Goal: Task Accomplishment & Management: Manage account settings

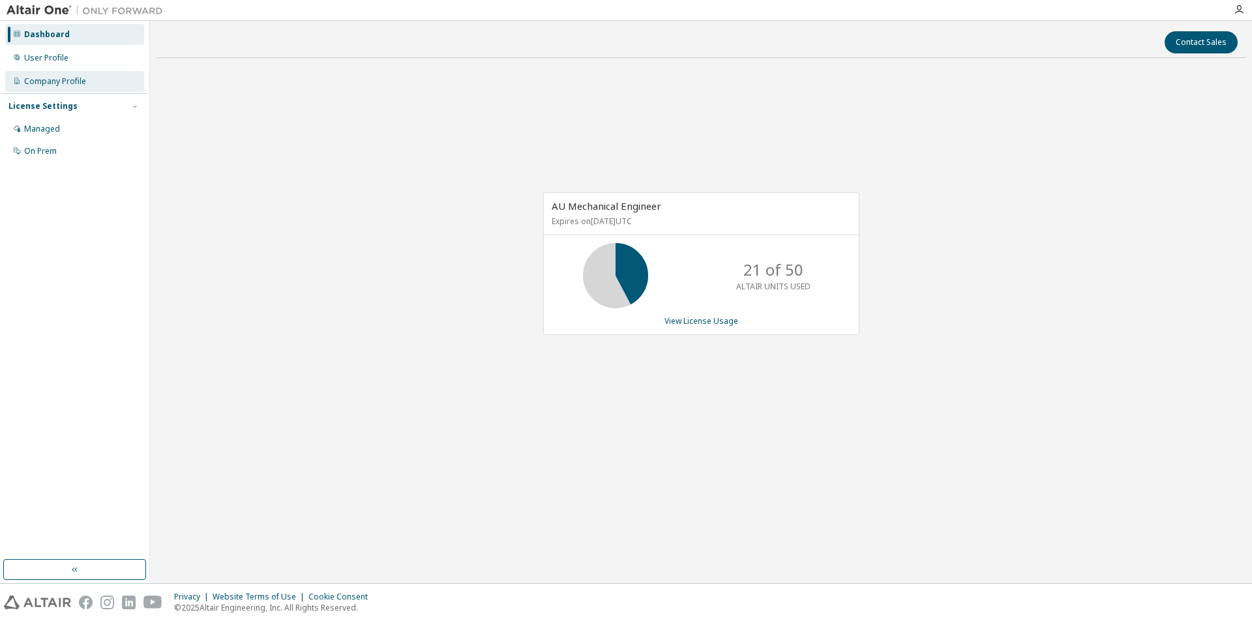
click at [103, 74] on div "Company Profile" at bounding box center [74, 81] width 139 height 21
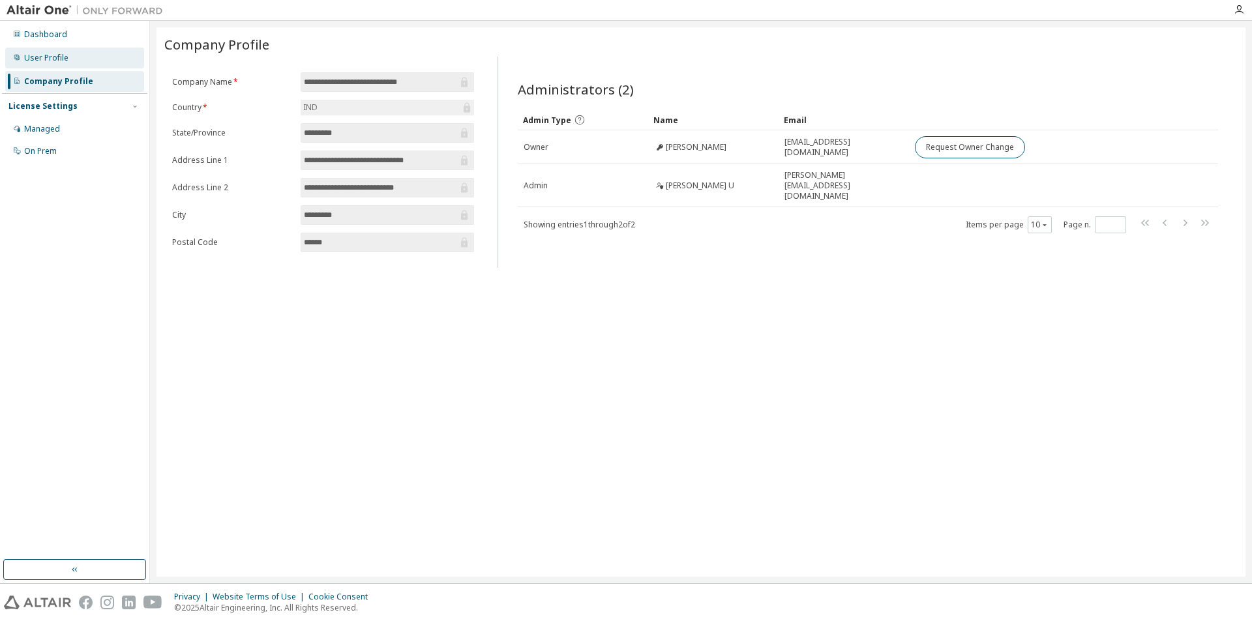
click at [107, 58] on div "User Profile" at bounding box center [74, 58] width 139 height 21
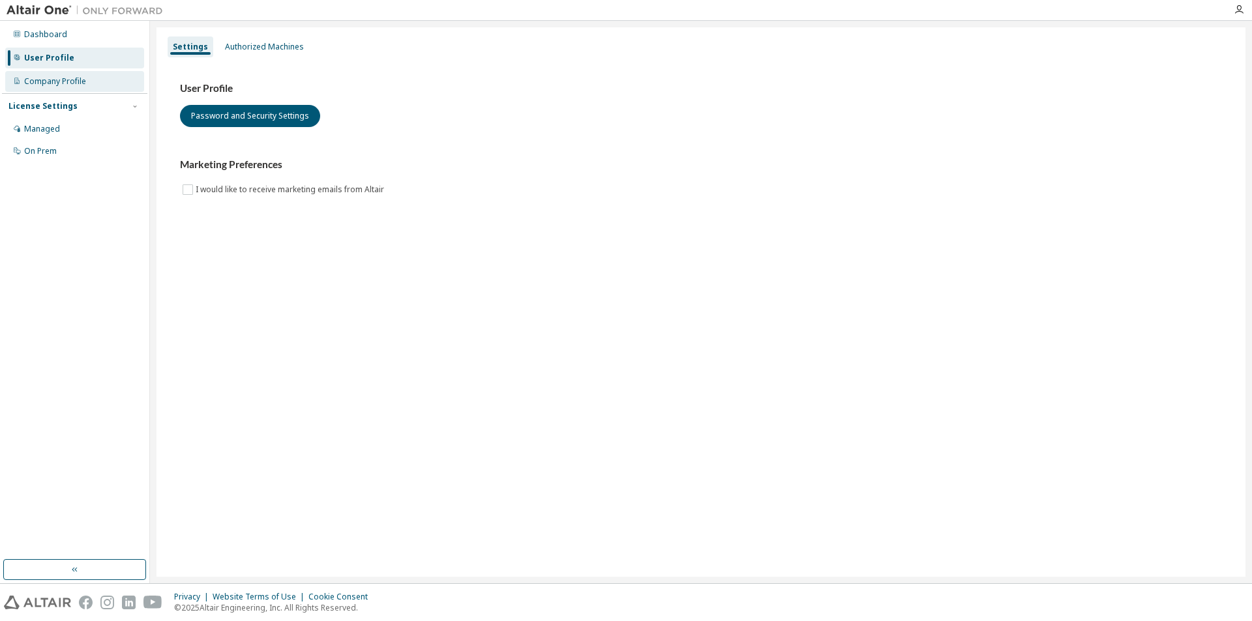
click at [102, 79] on div "Company Profile" at bounding box center [74, 81] width 139 height 21
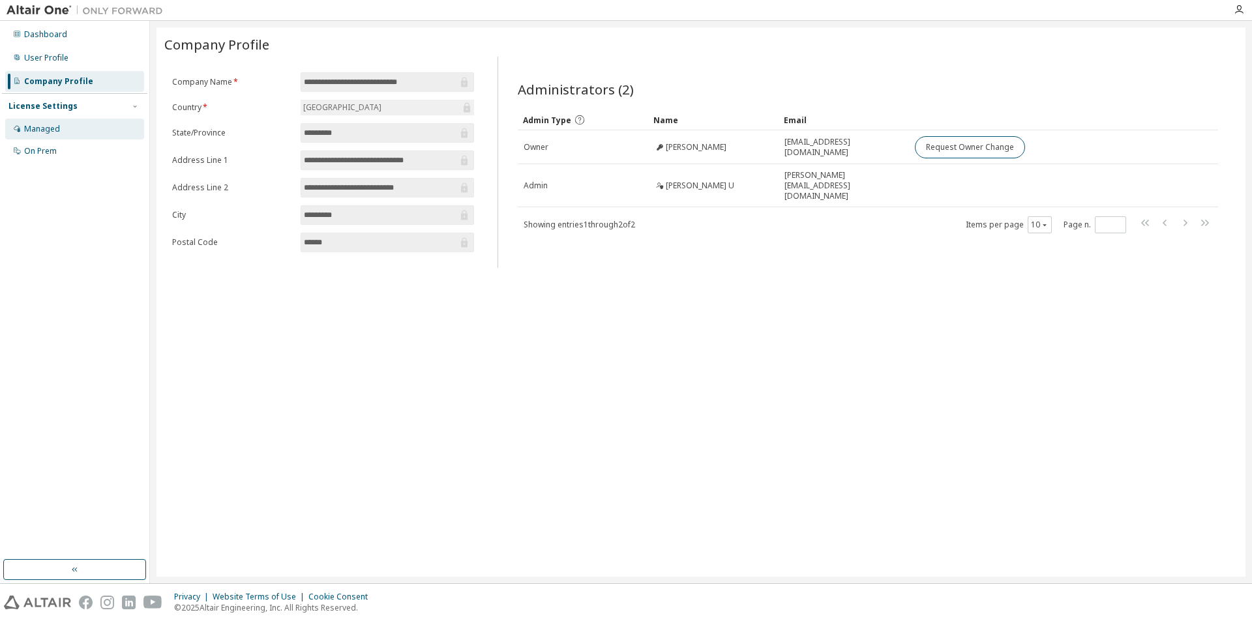
click at [87, 132] on div "Managed" at bounding box center [74, 129] width 139 height 21
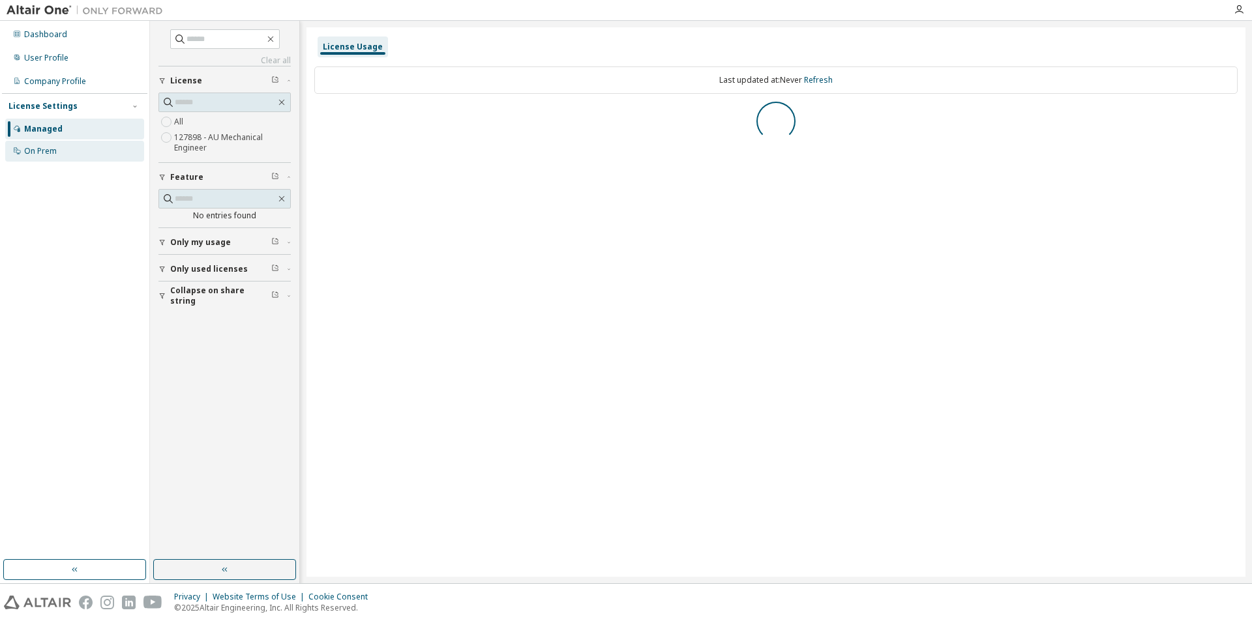
click at [82, 153] on div "On Prem" at bounding box center [74, 151] width 139 height 21
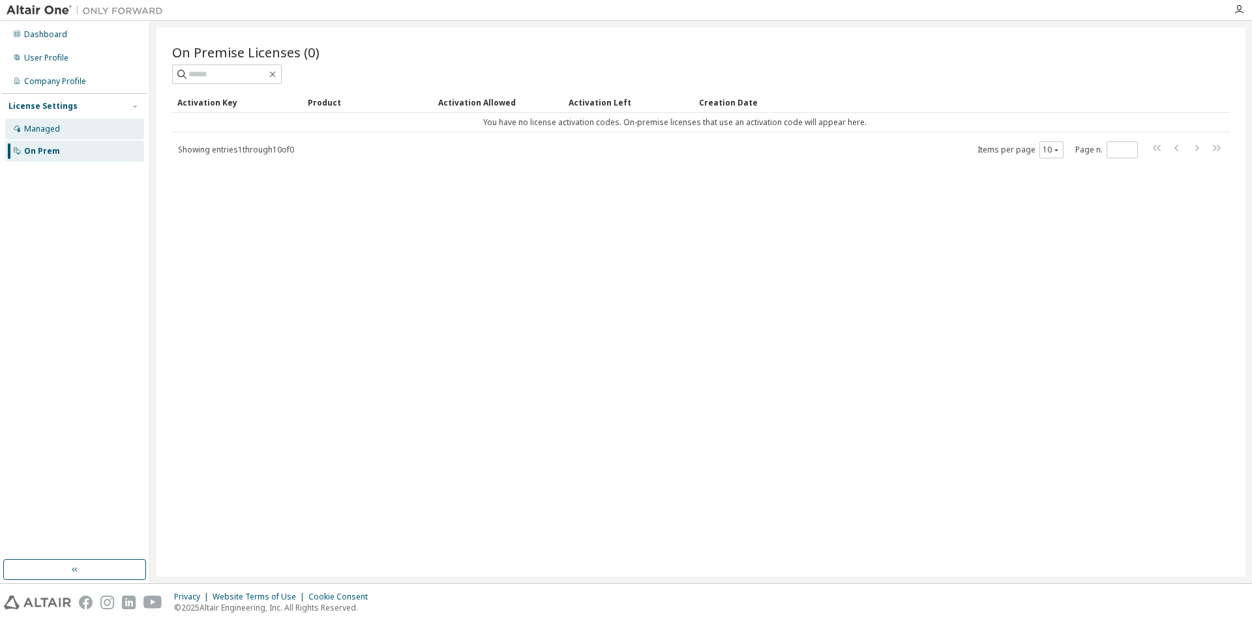
click at [95, 136] on div "Managed" at bounding box center [74, 129] width 139 height 21
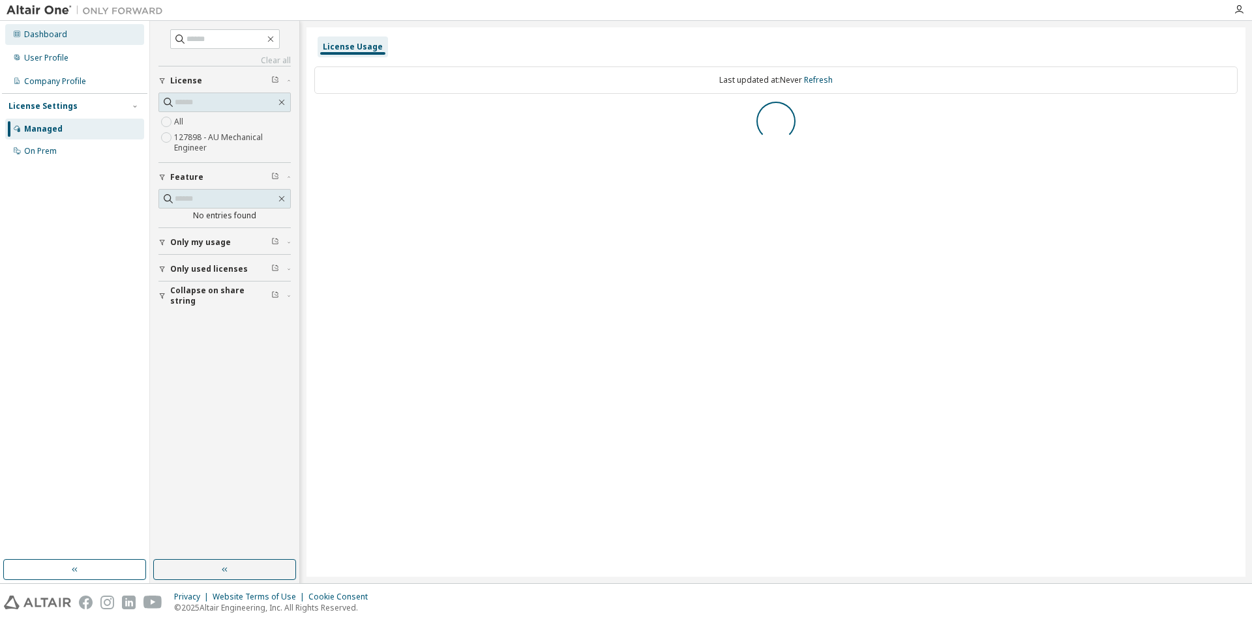
click at [105, 37] on div "Dashboard" at bounding box center [74, 34] width 139 height 21
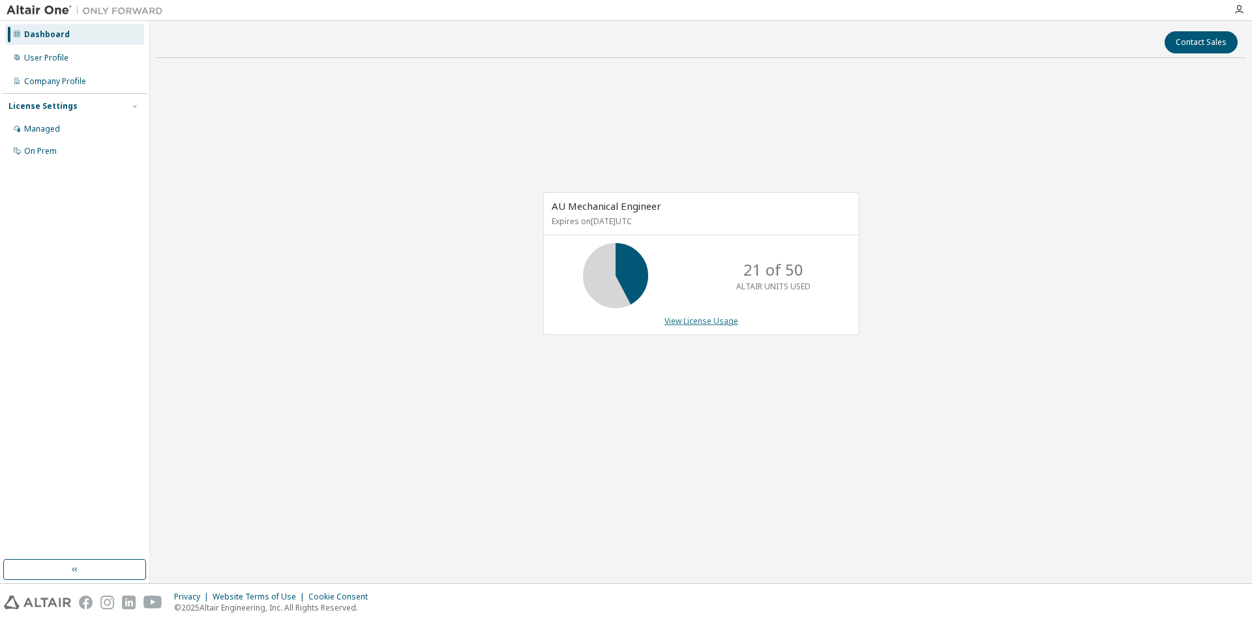
click at [706, 323] on link "View License Usage" at bounding box center [701, 321] width 74 height 11
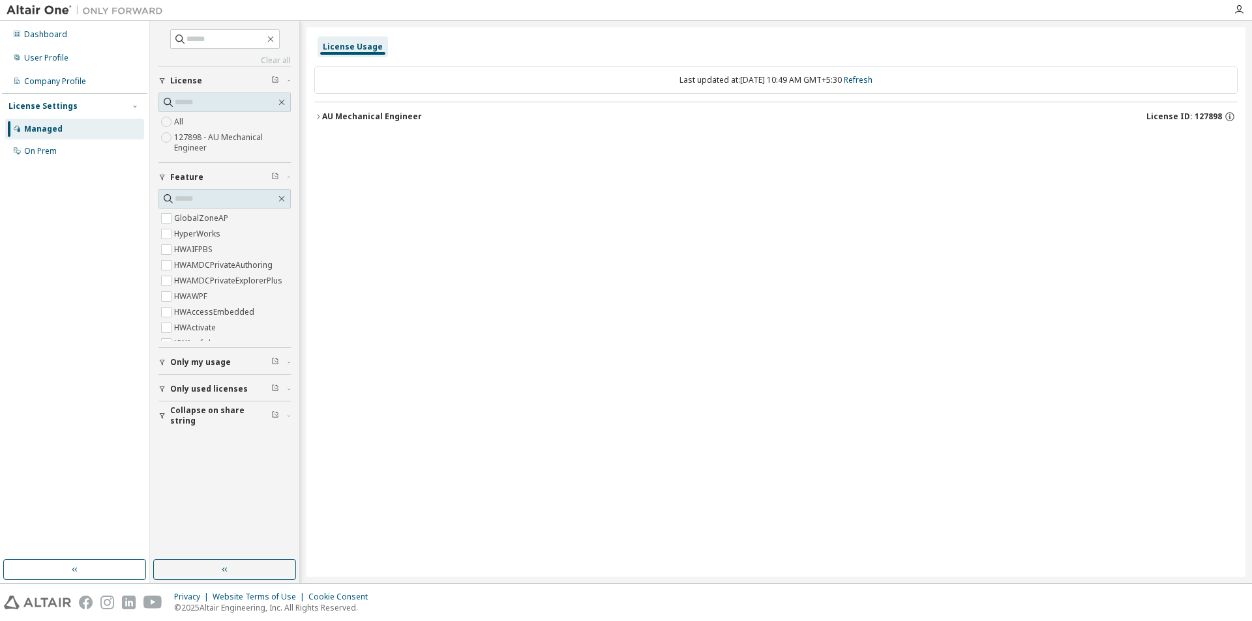
click at [327, 117] on div "AU Mechanical Engineer" at bounding box center [372, 117] width 100 height 10
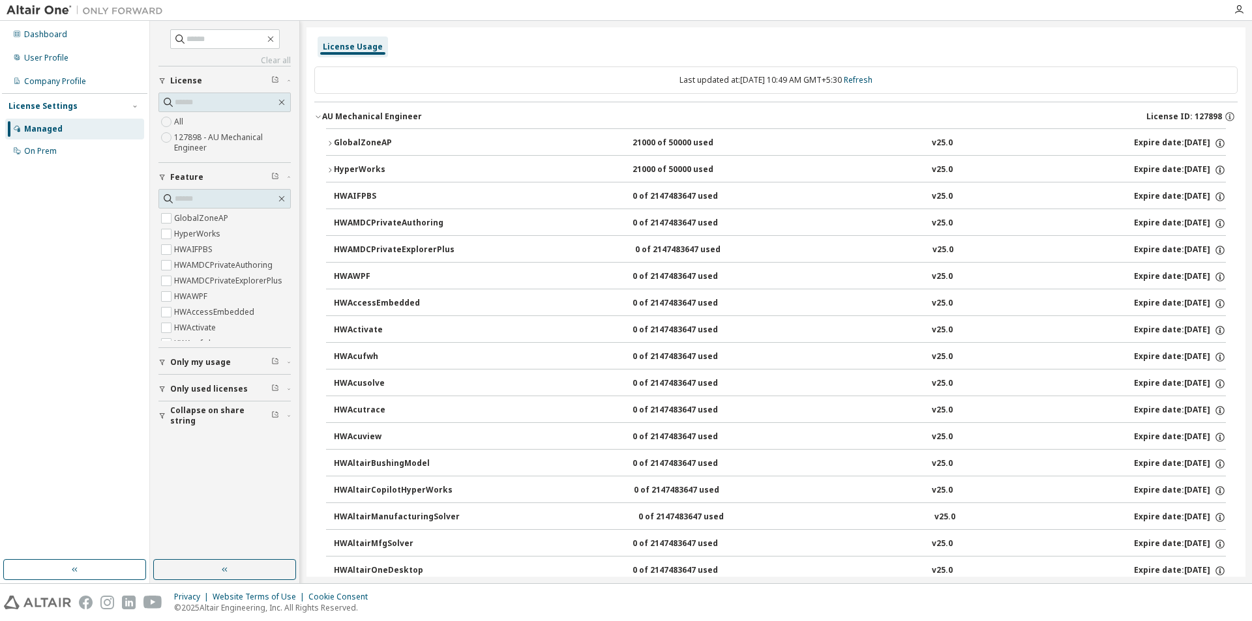
click at [347, 140] on div "GlobalZoneAP" at bounding box center [392, 144] width 117 height 12
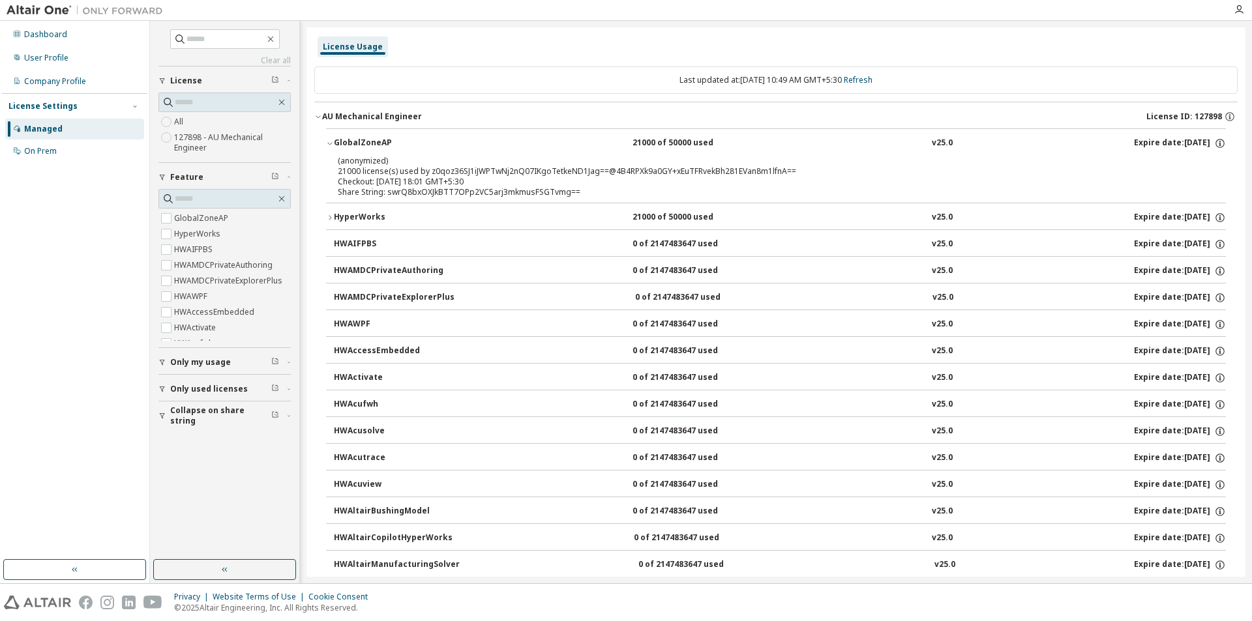
click at [357, 218] on div "HyperWorks" at bounding box center [392, 218] width 117 height 12
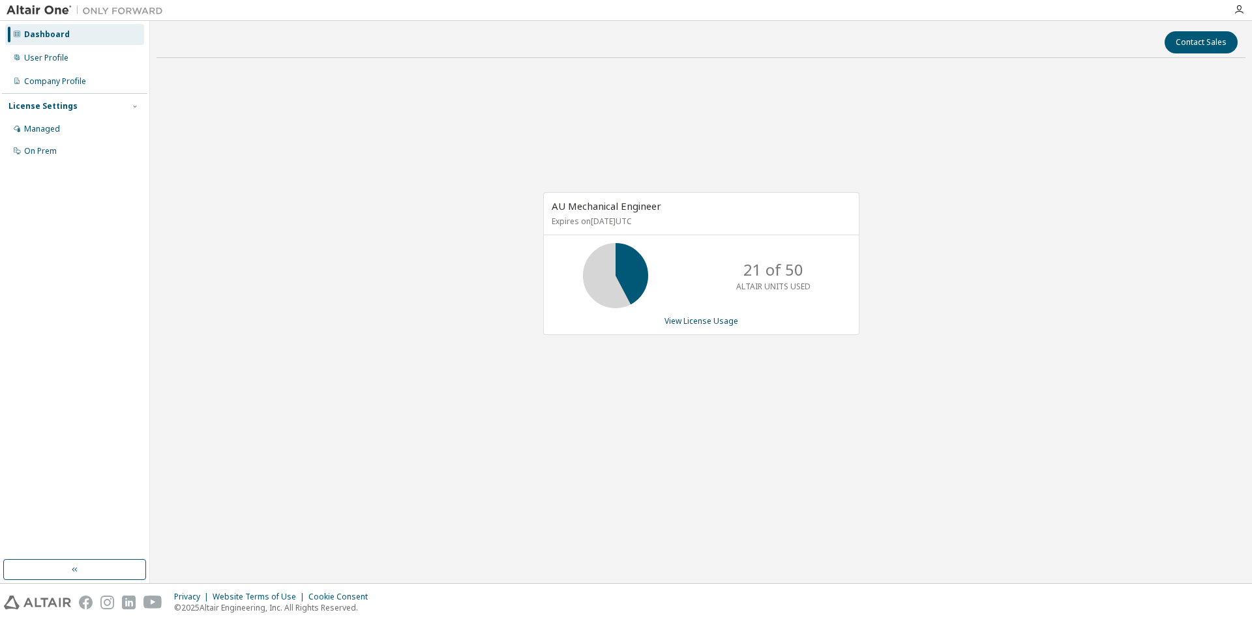
drag, startPoint x: 823, startPoint y: 514, endPoint x: 870, endPoint y: 519, distance: 47.9
click at [823, 514] on div "Contact Sales AU Mechanical Engineer Expires on September 14, 2025 UTC 21 of 50…" at bounding box center [700, 302] width 1089 height 550
